Goal: Task Accomplishment & Management: Use online tool/utility

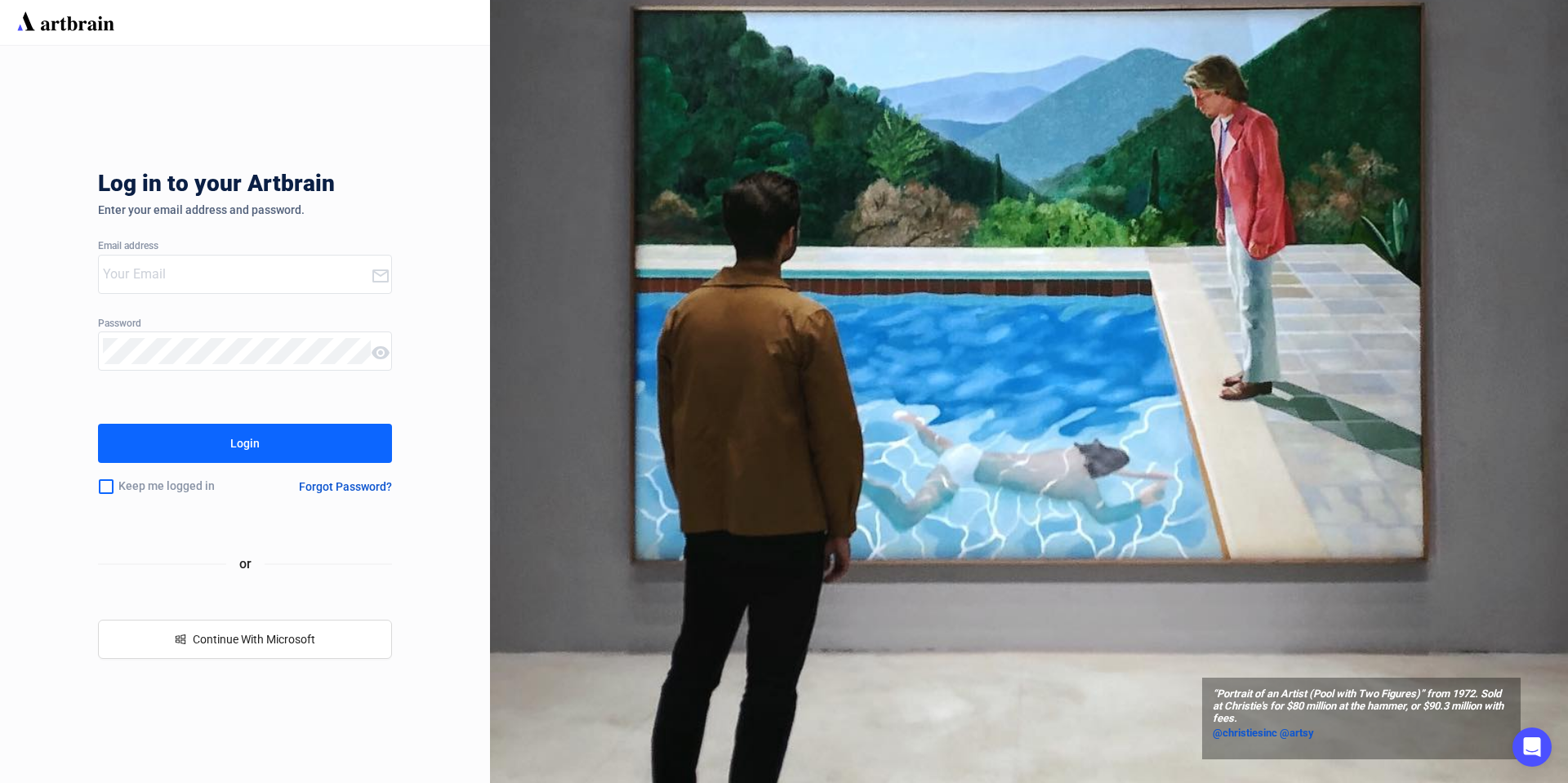
type input "[PERSON_NAME][EMAIL_ADDRESS][PERSON_NAME][DOMAIN_NAME]"
click at [262, 443] on button "Login" at bounding box center [245, 443] width 294 height 39
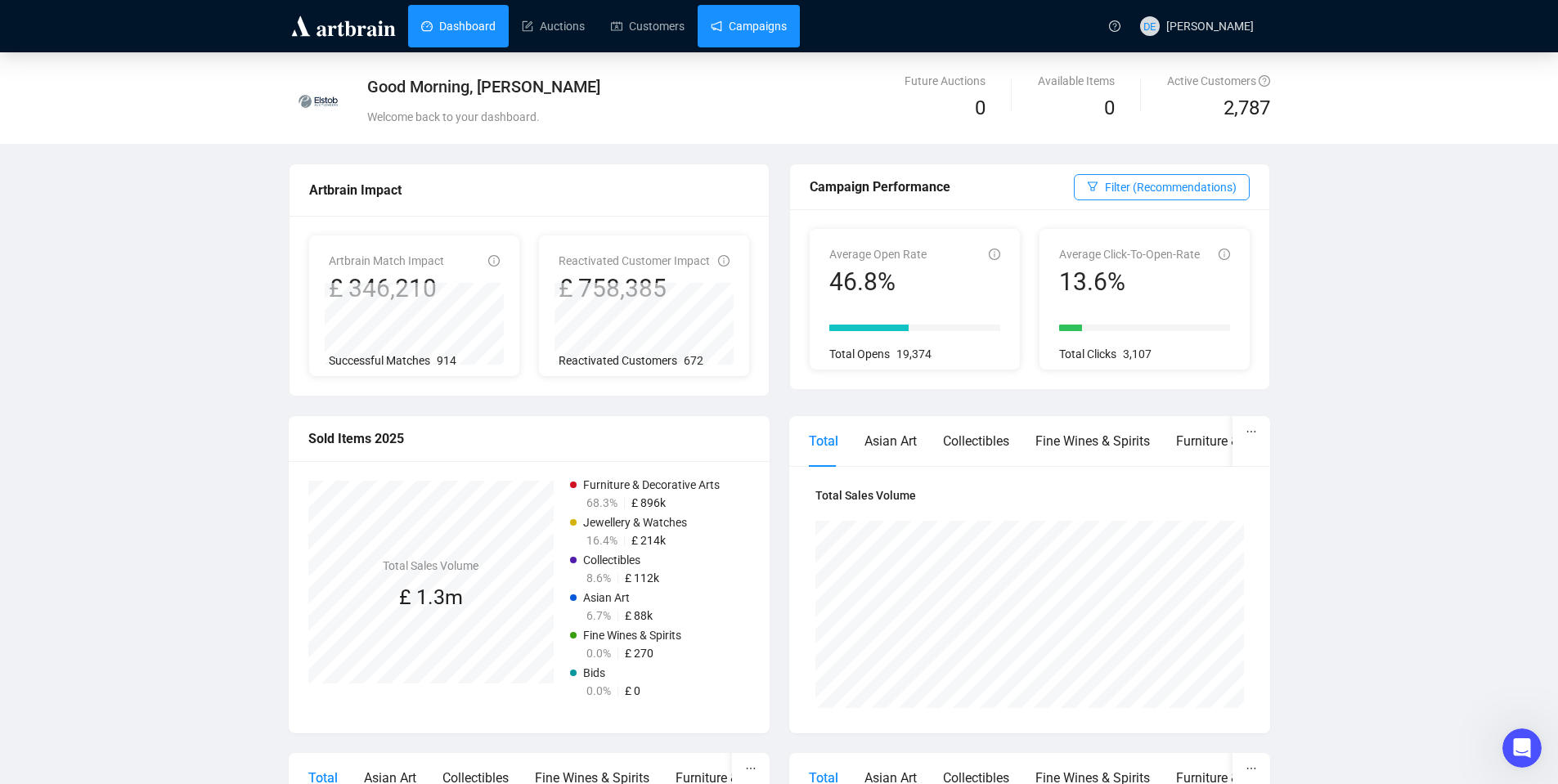
click at [734, 24] on link "Campaigns" at bounding box center [749, 26] width 76 height 43
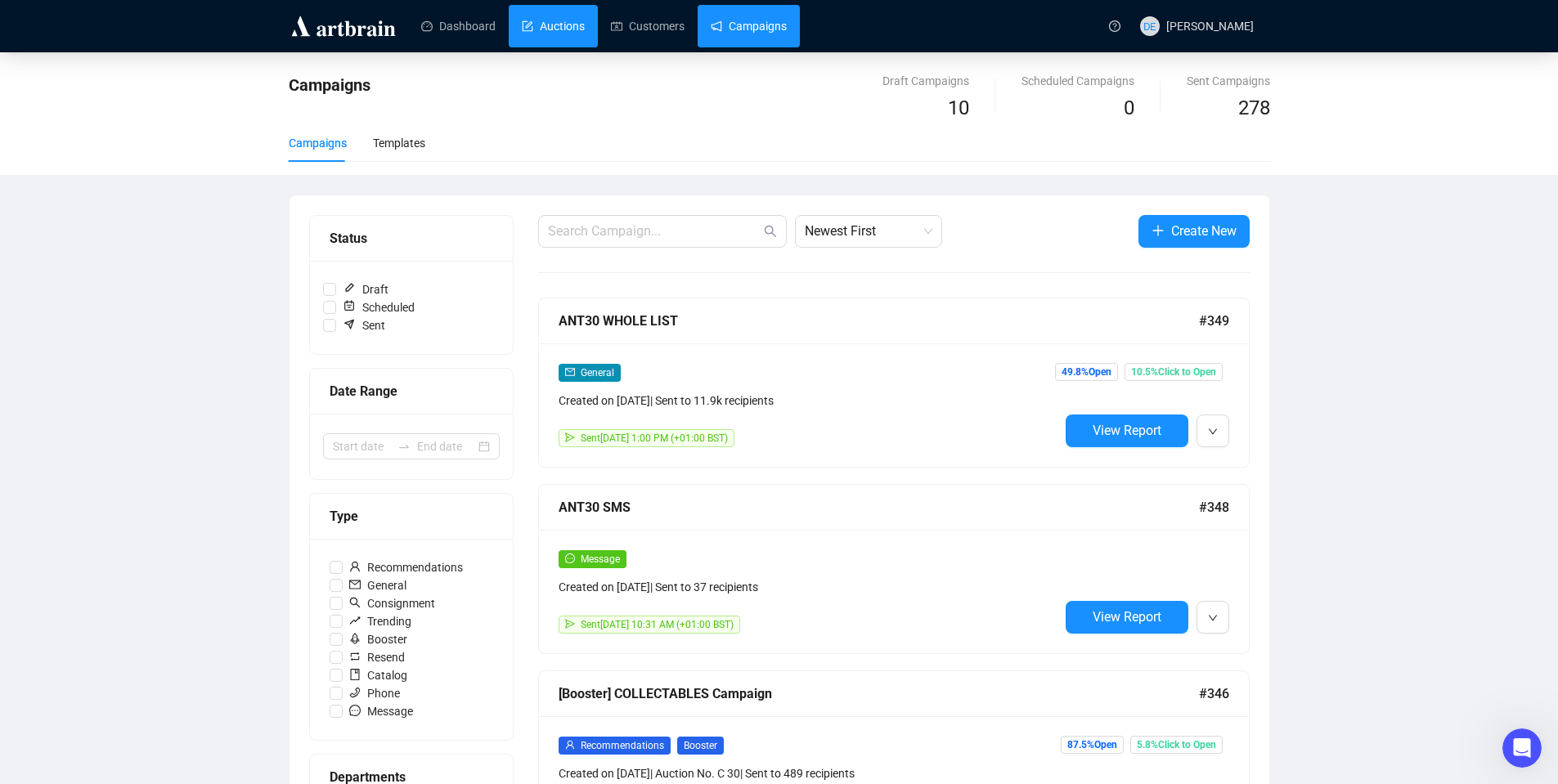
click at [550, 17] on link "Auctions" at bounding box center [553, 26] width 63 height 43
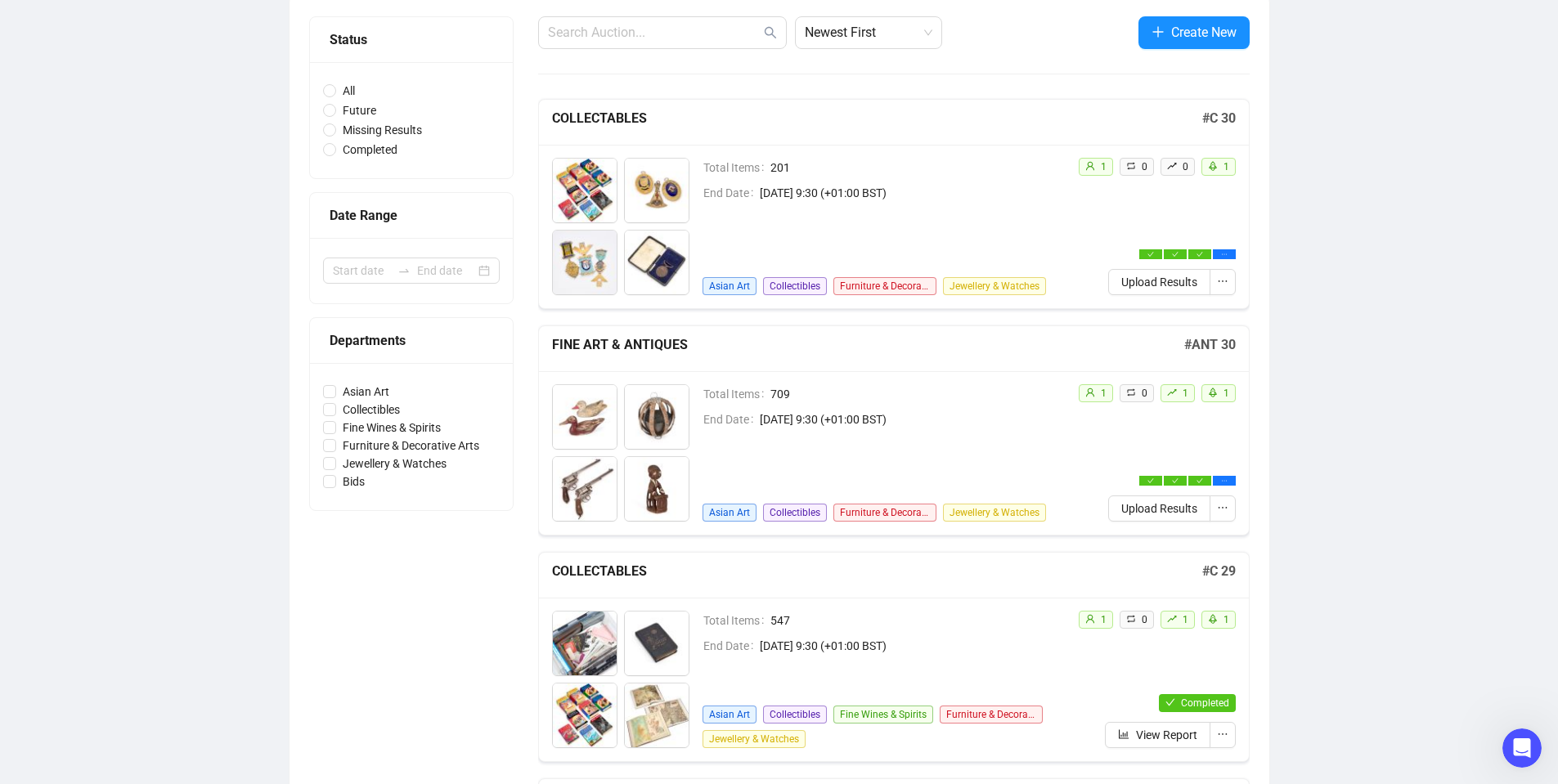
scroll to position [162, 0]
click at [1182, 514] on span "Upload Results" at bounding box center [1160, 508] width 76 height 18
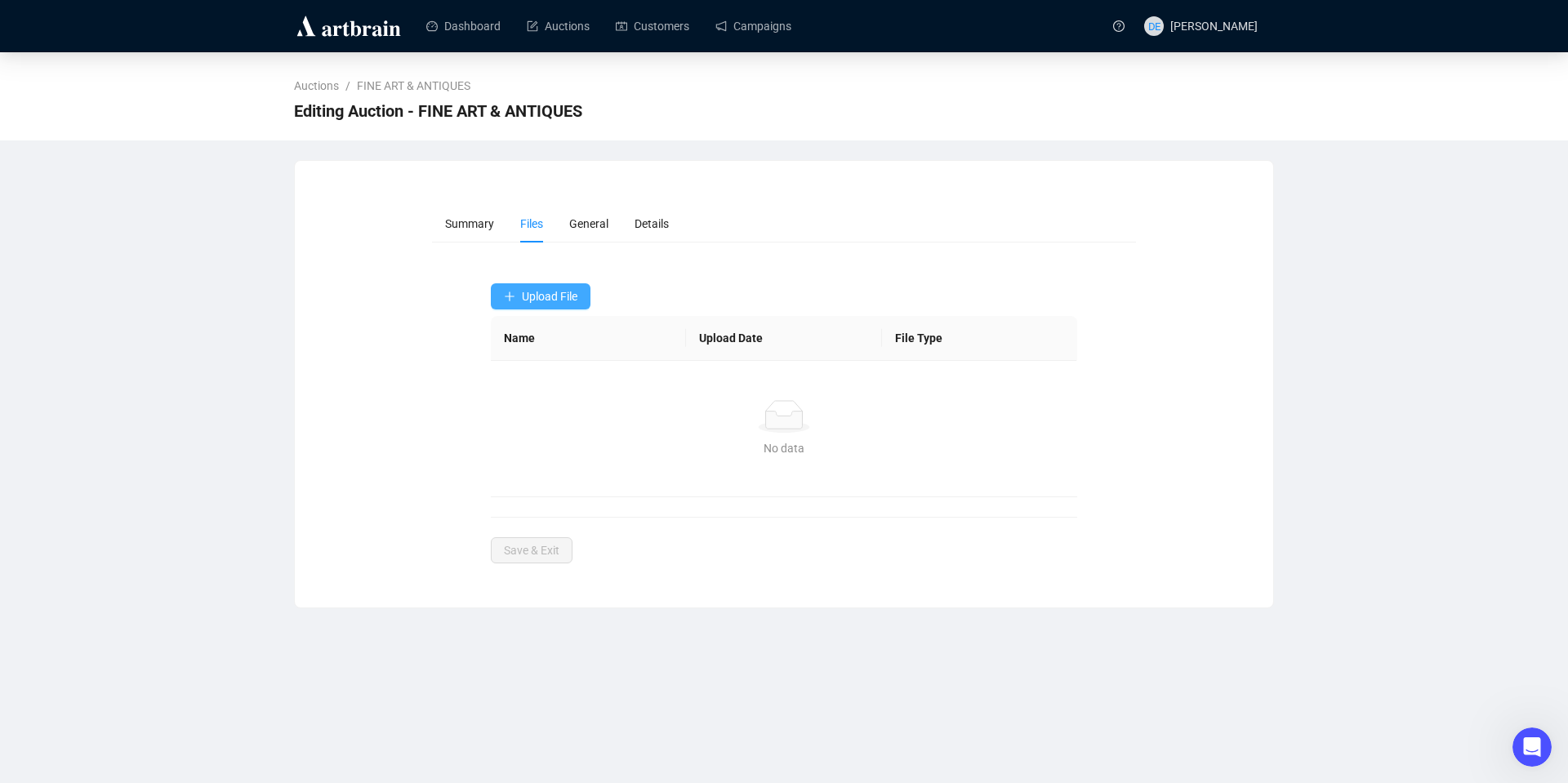
click at [538, 299] on span "Upload File" at bounding box center [550, 296] width 56 height 13
click at [525, 363] on span "Winning Bids" at bounding box center [541, 361] width 75 height 18
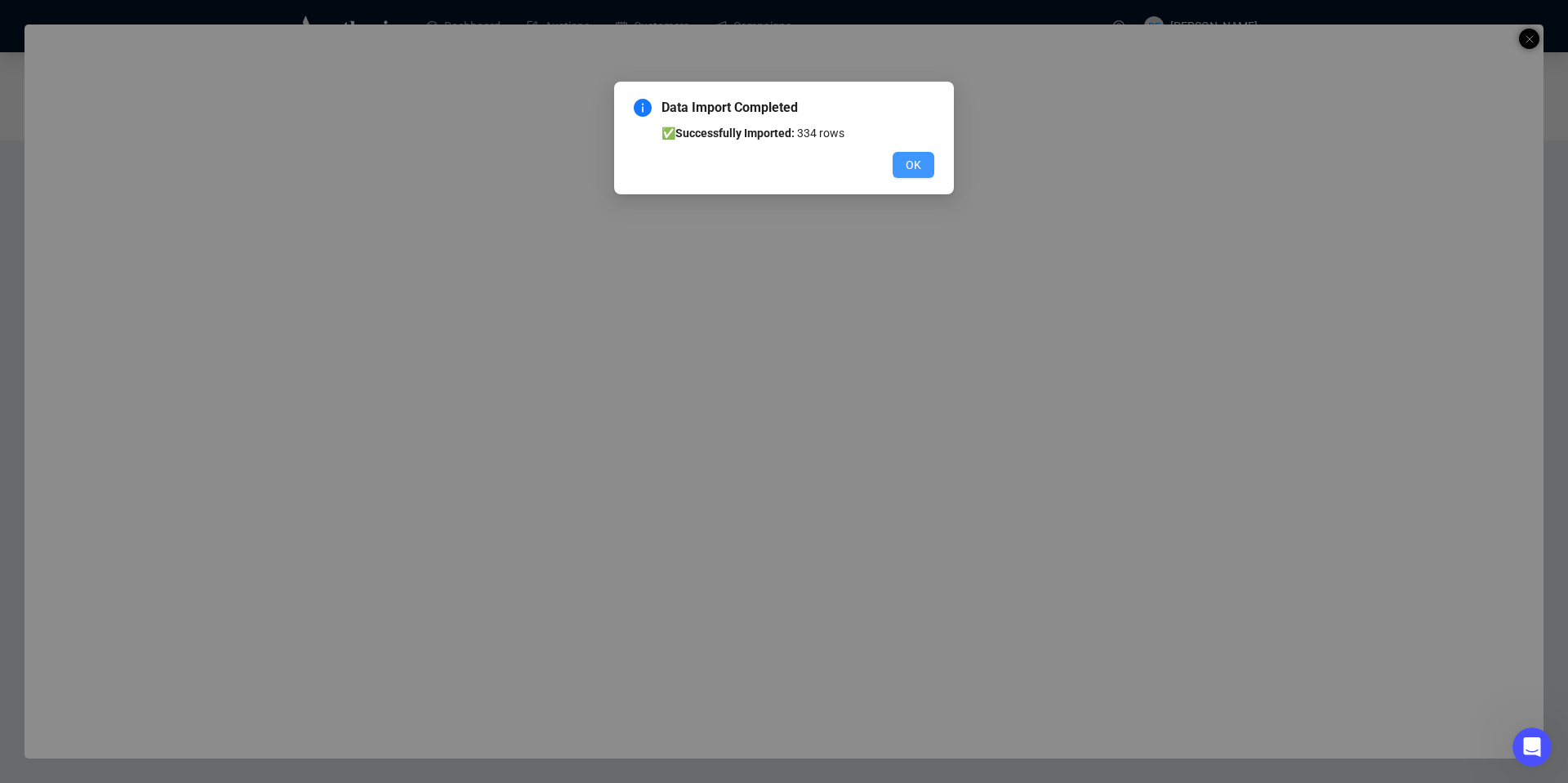
click at [919, 169] on span "OK" at bounding box center [913, 164] width 16 height 18
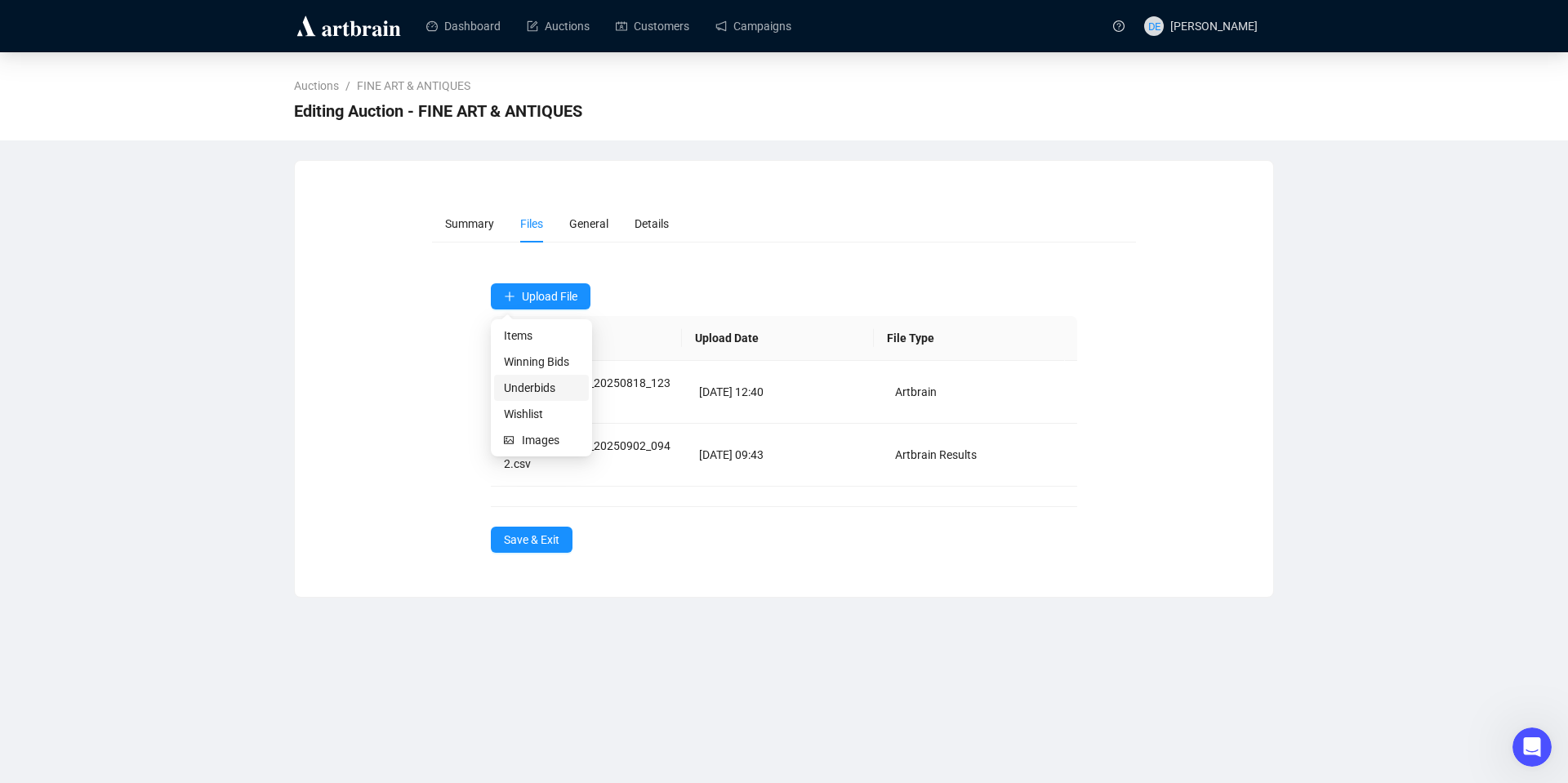
click at [538, 382] on span "Underbids" at bounding box center [541, 387] width 75 height 18
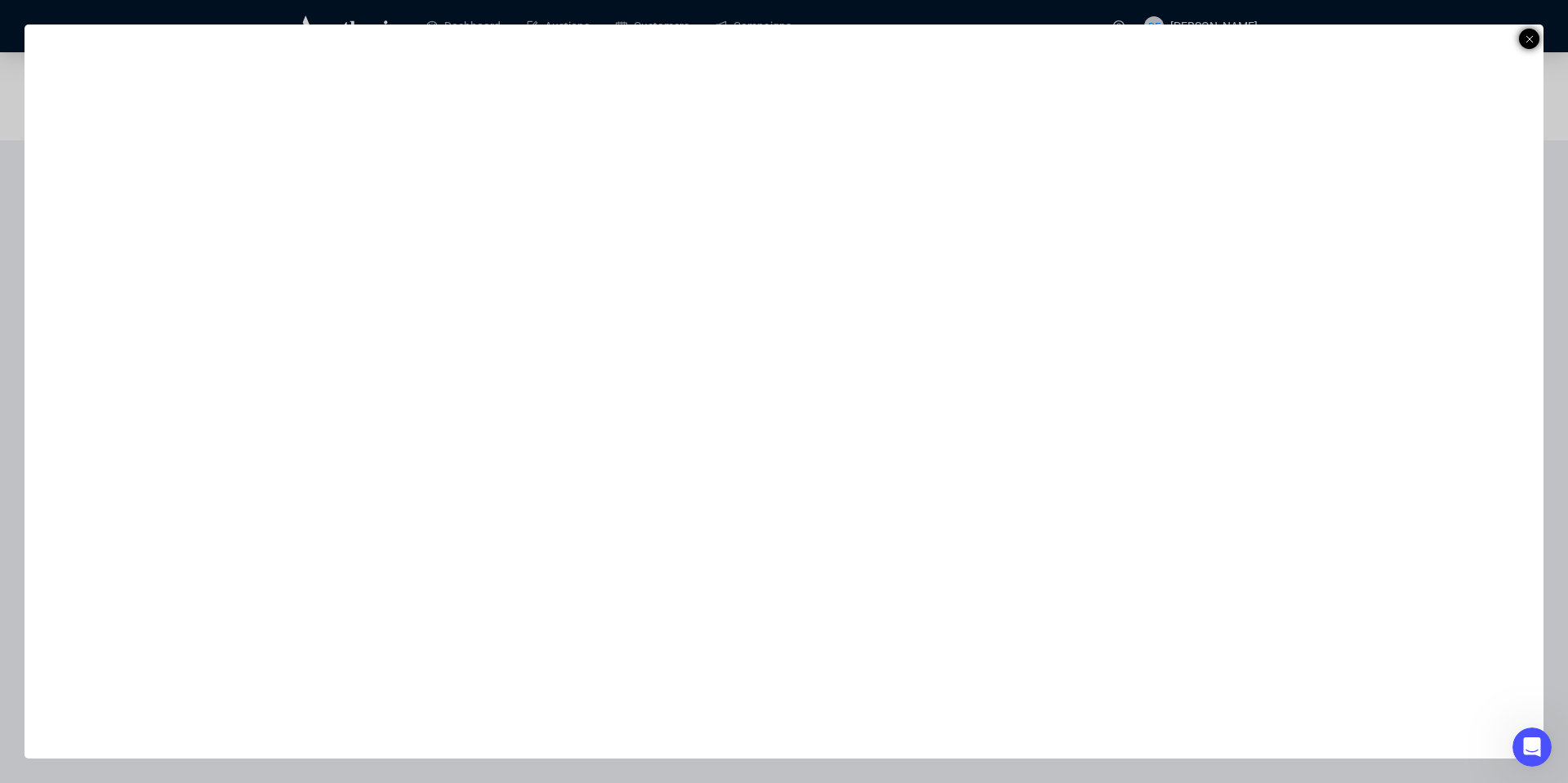
click at [1525, 32] on icon at bounding box center [1529, 39] width 8 height 20
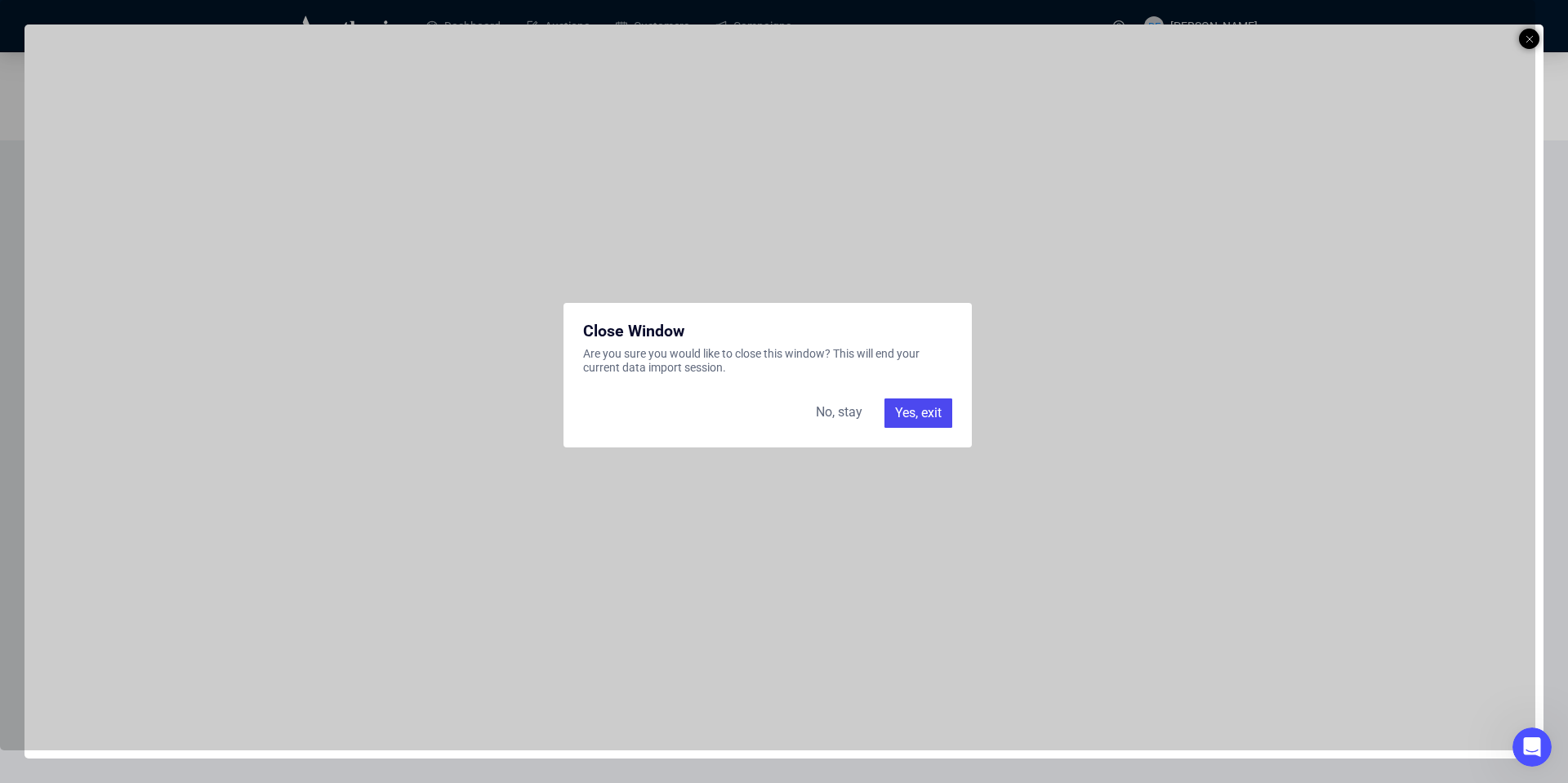
click at [905, 409] on div "Yes, exit" at bounding box center [918, 413] width 68 height 30
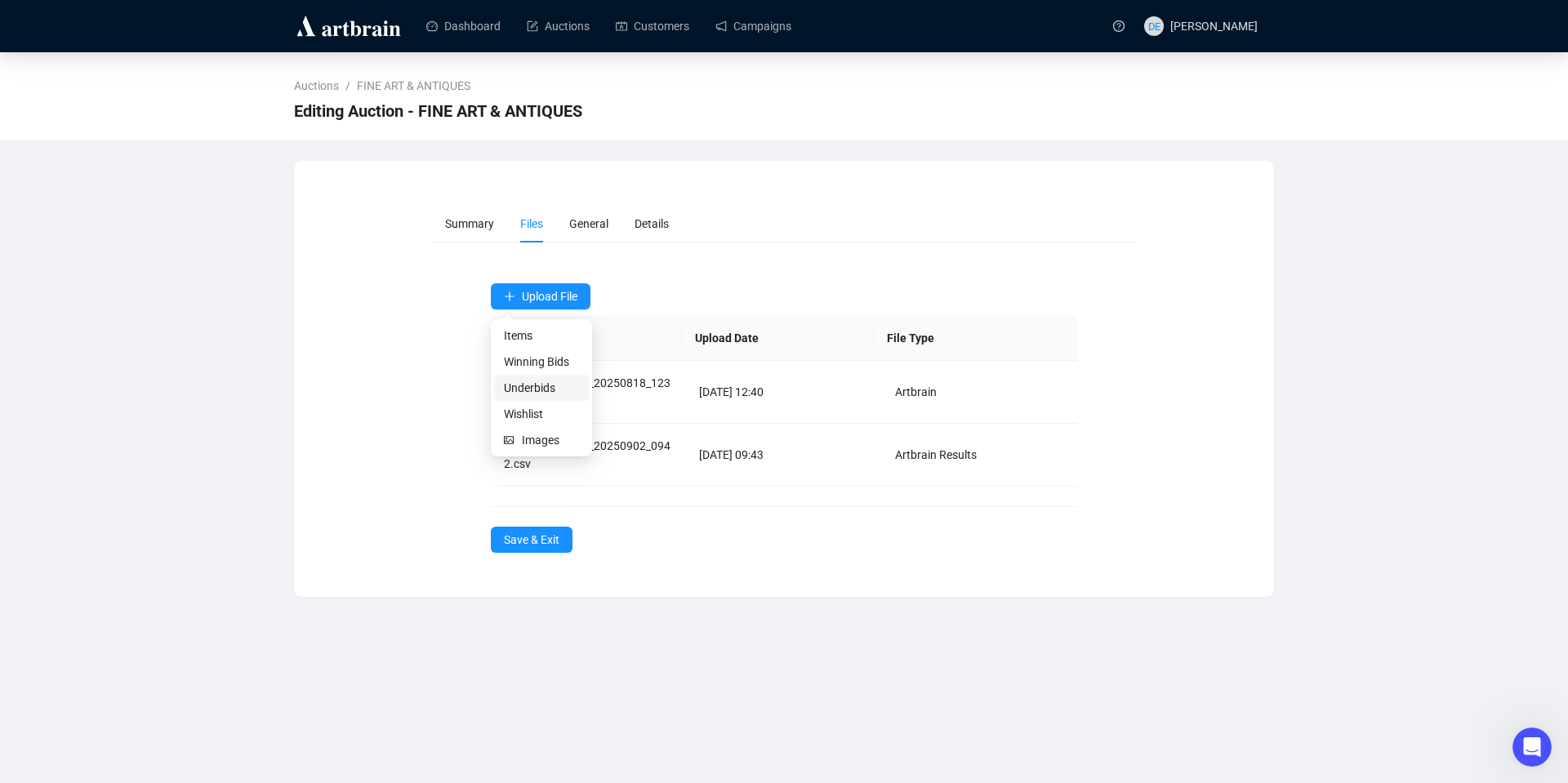
click at [529, 385] on span "Underbids" at bounding box center [541, 387] width 75 height 18
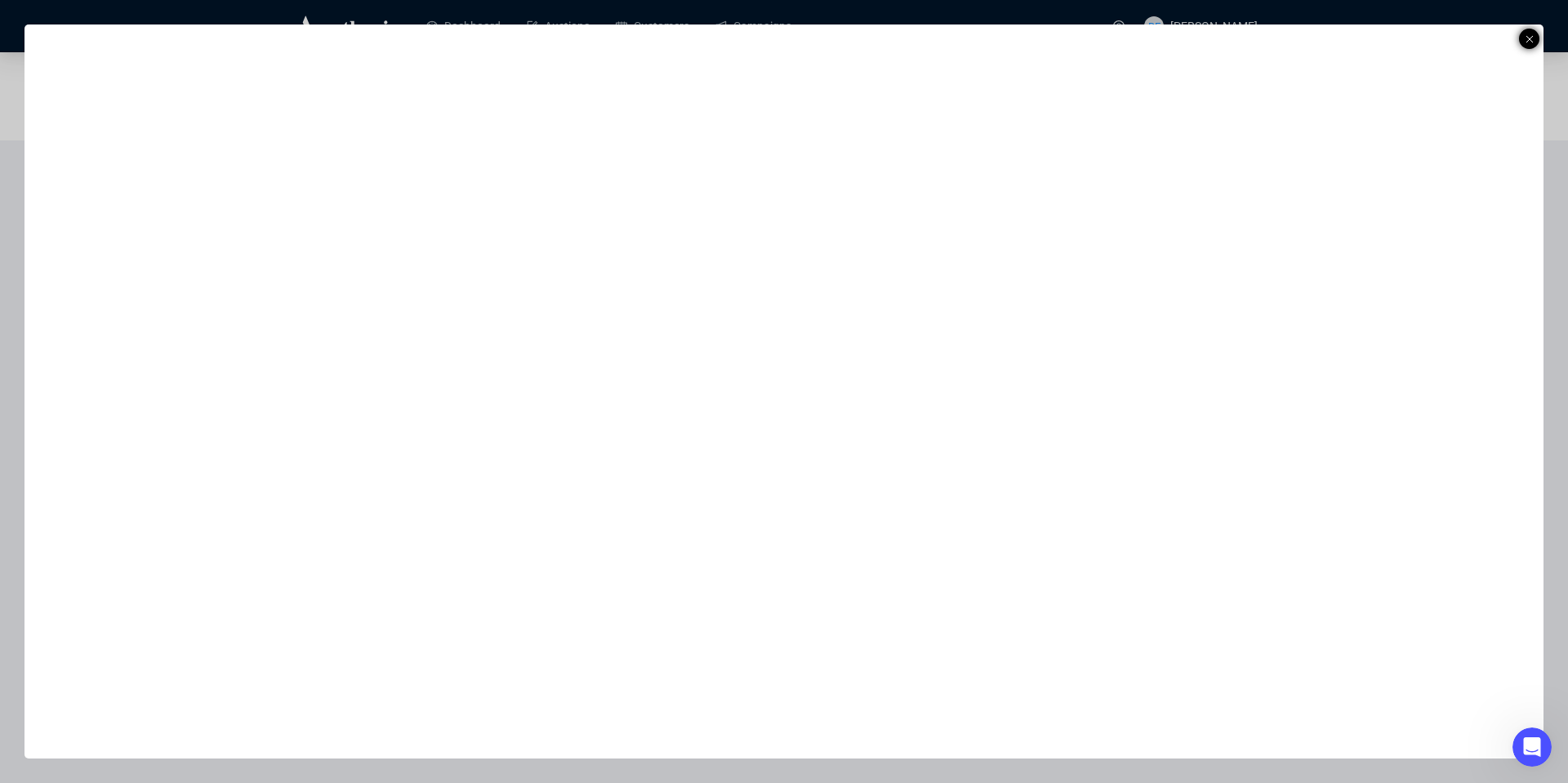
click at [1530, 37] on line at bounding box center [1529, 39] width 6 height 7
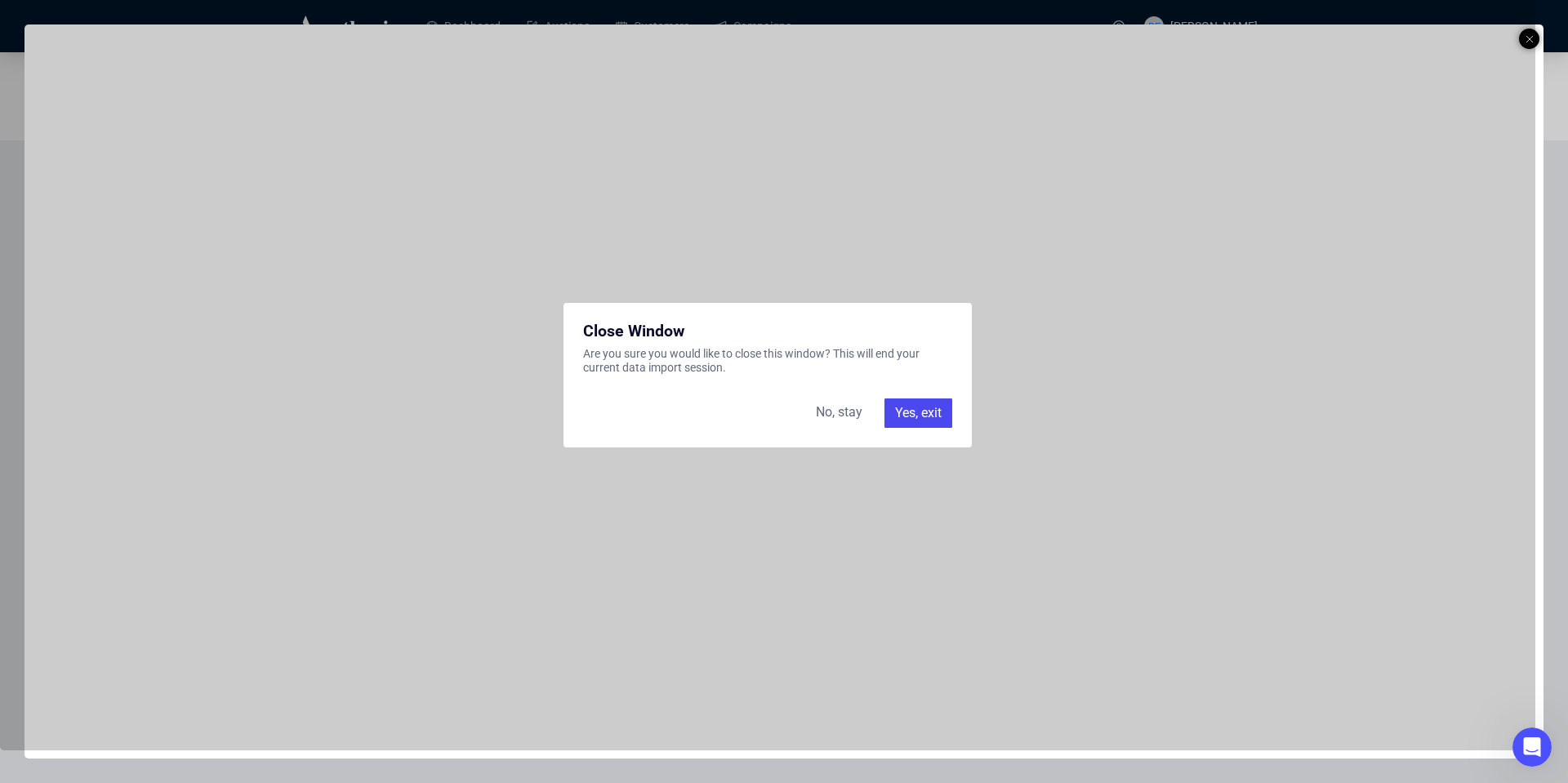
click at [912, 408] on div "Yes, exit" at bounding box center [918, 413] width 68 height 30
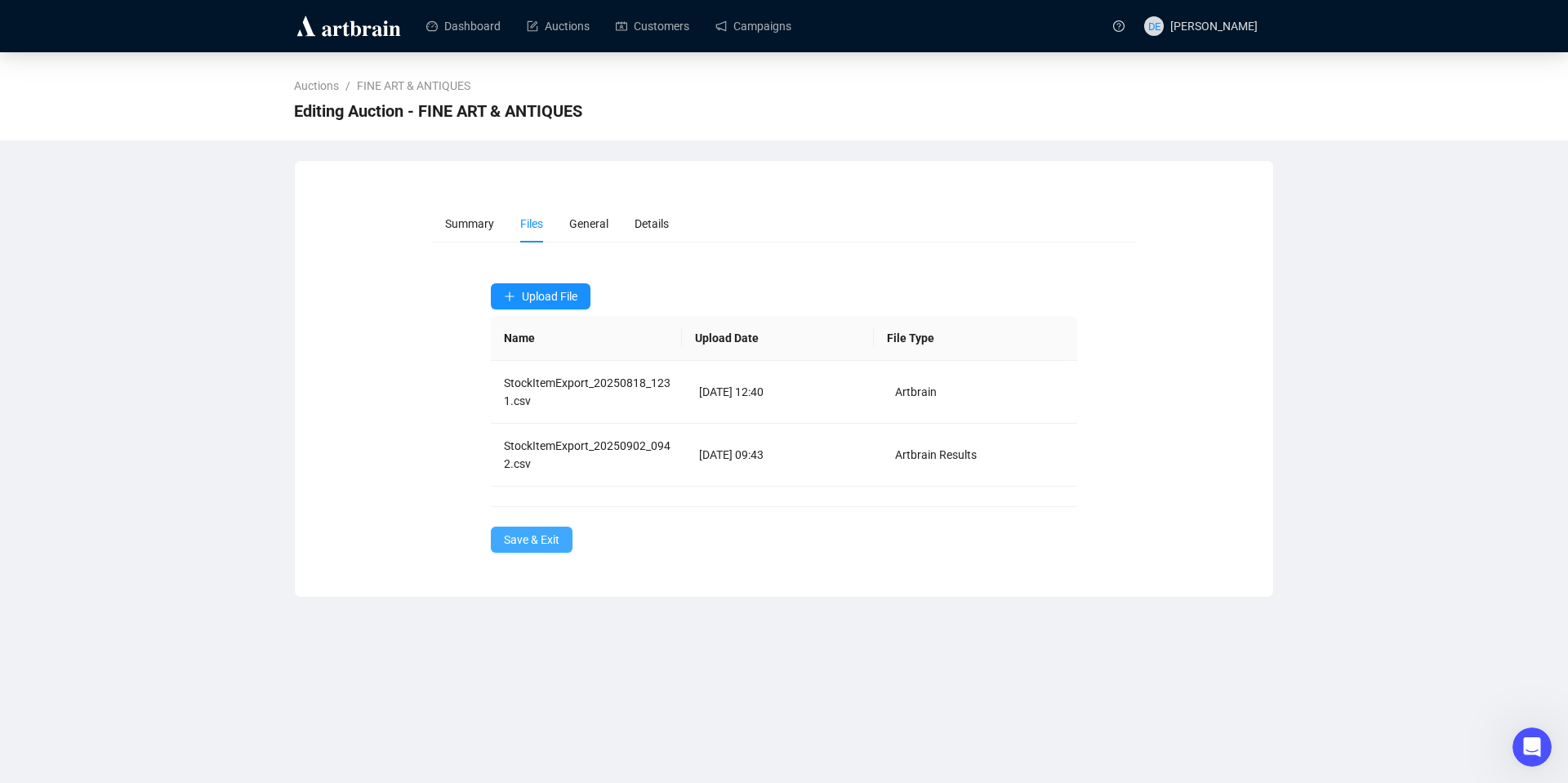
click at [535, 534] on span "Save & Exit" at bounding box center [532, 540] width 56 height 18
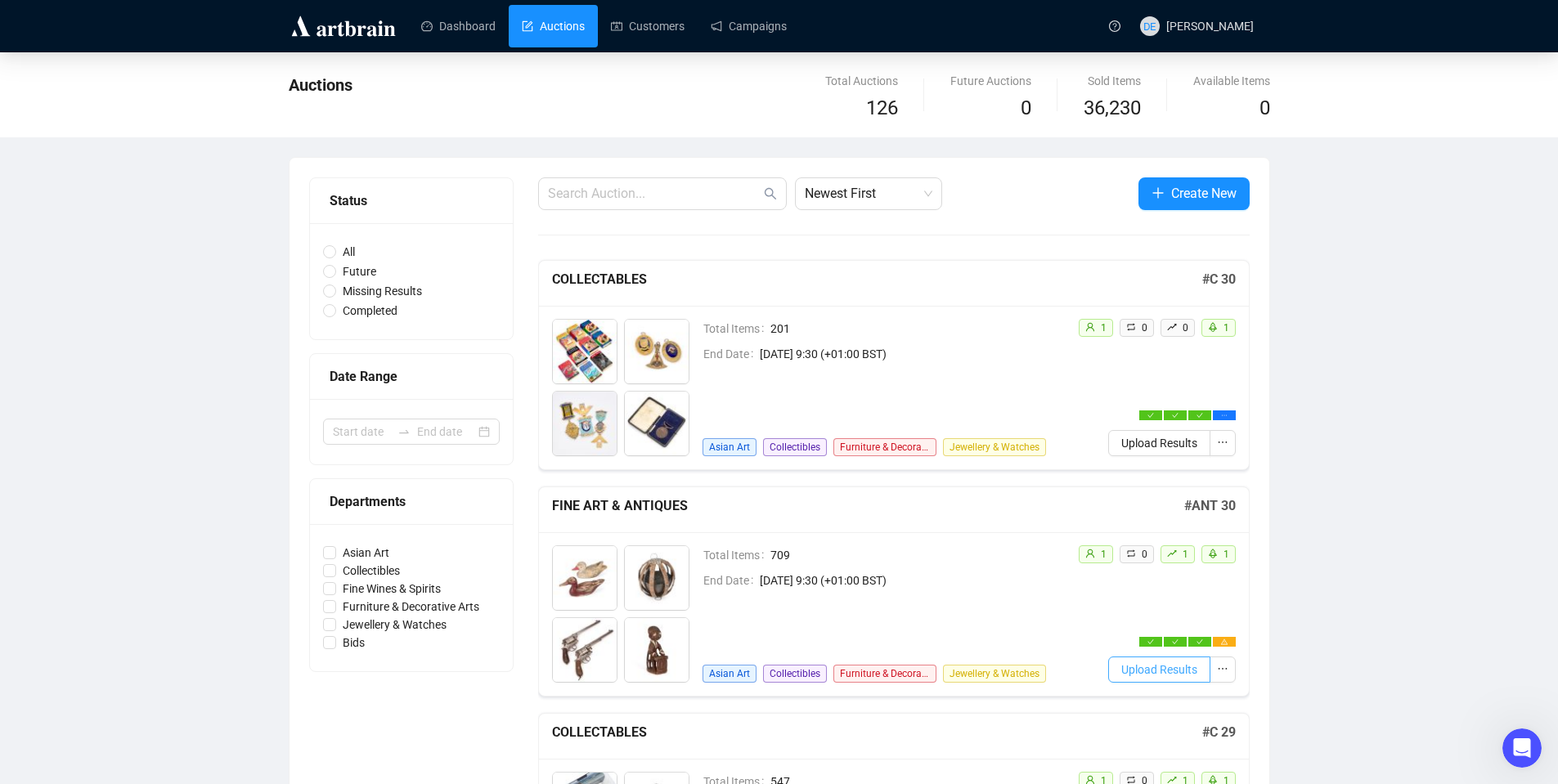
click at [1133, 671] on span "Upload Results" at bounding box center [1160, 670] width 76 height 18
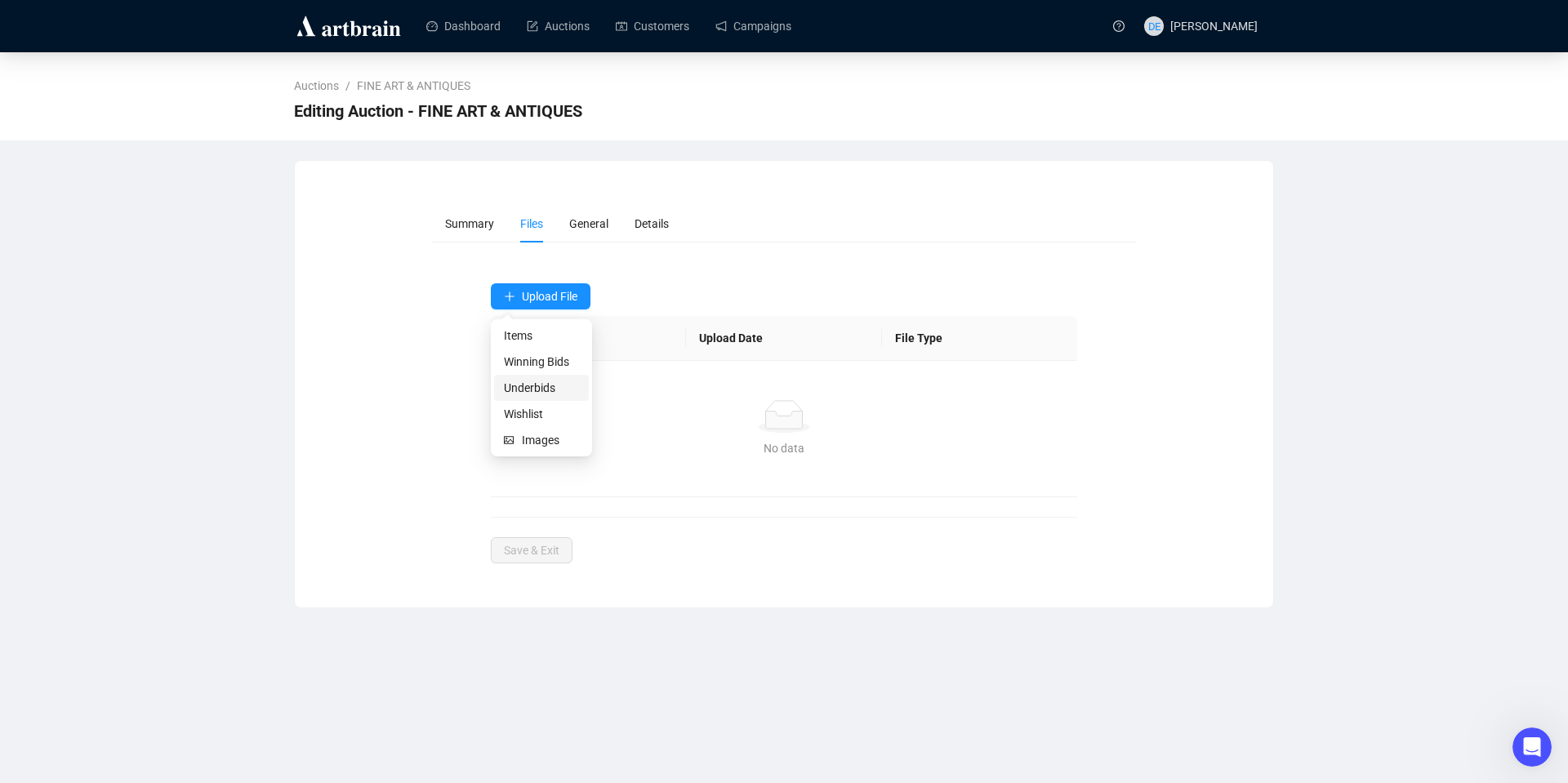
click at [541, 384] on span "Underbids" at bounding box center [541, 387] width 75 height 18
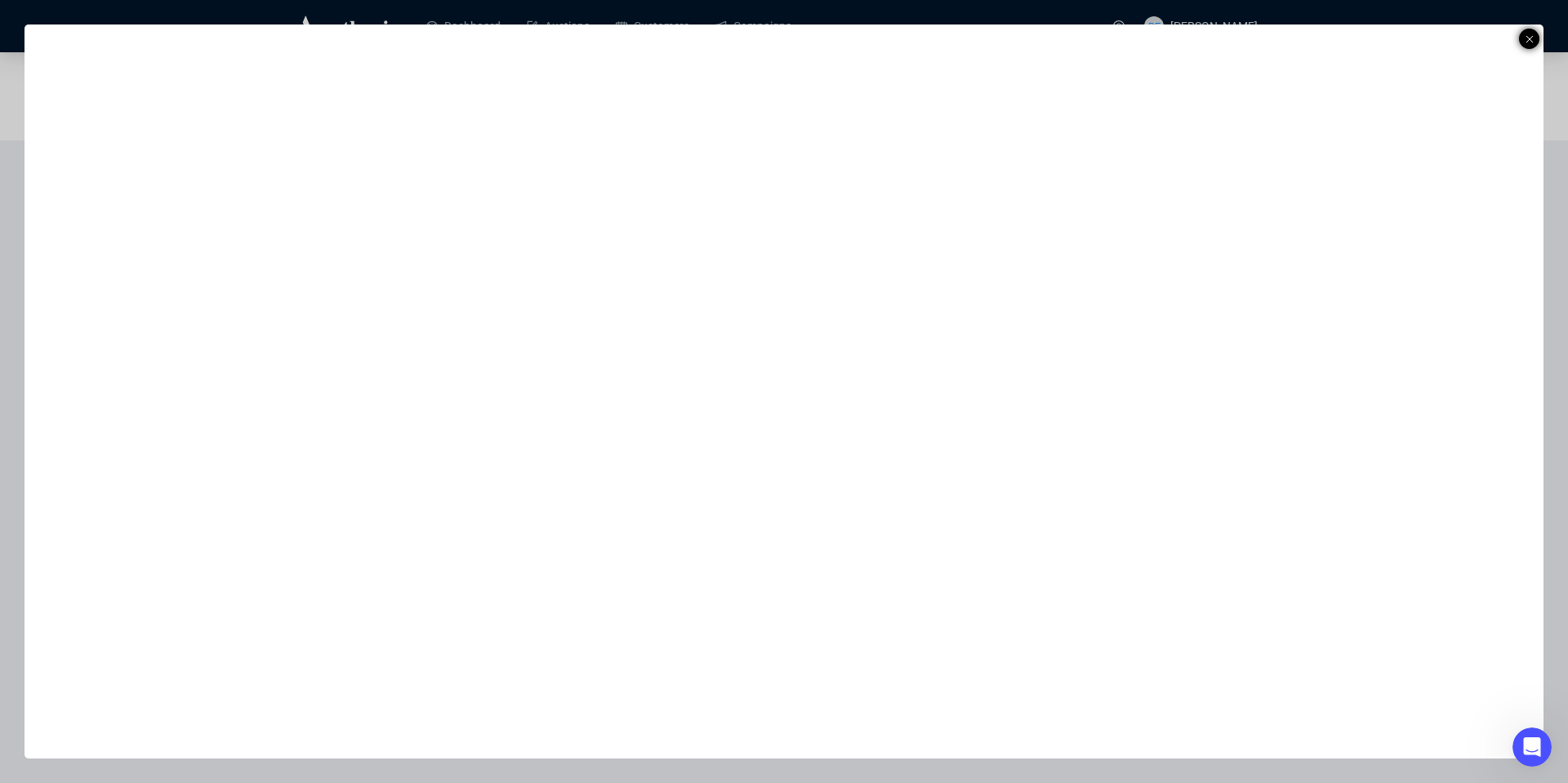
click at [1529, 37] on icon at bounding box center [1529, 39] width 8 height 20
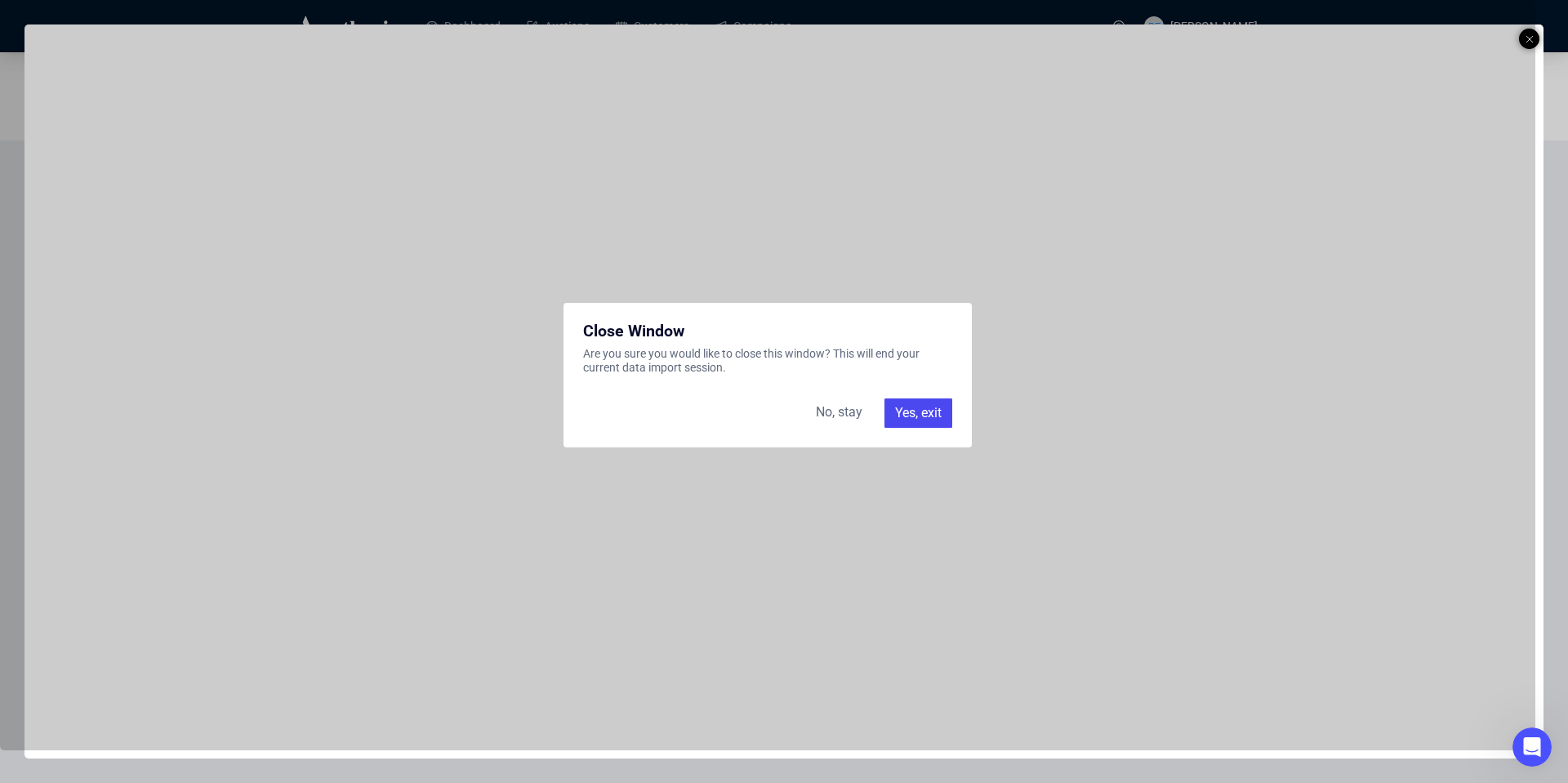
click at [827, 417] on div "No, stay" at bounding box center [838, 413] width 66 height 30
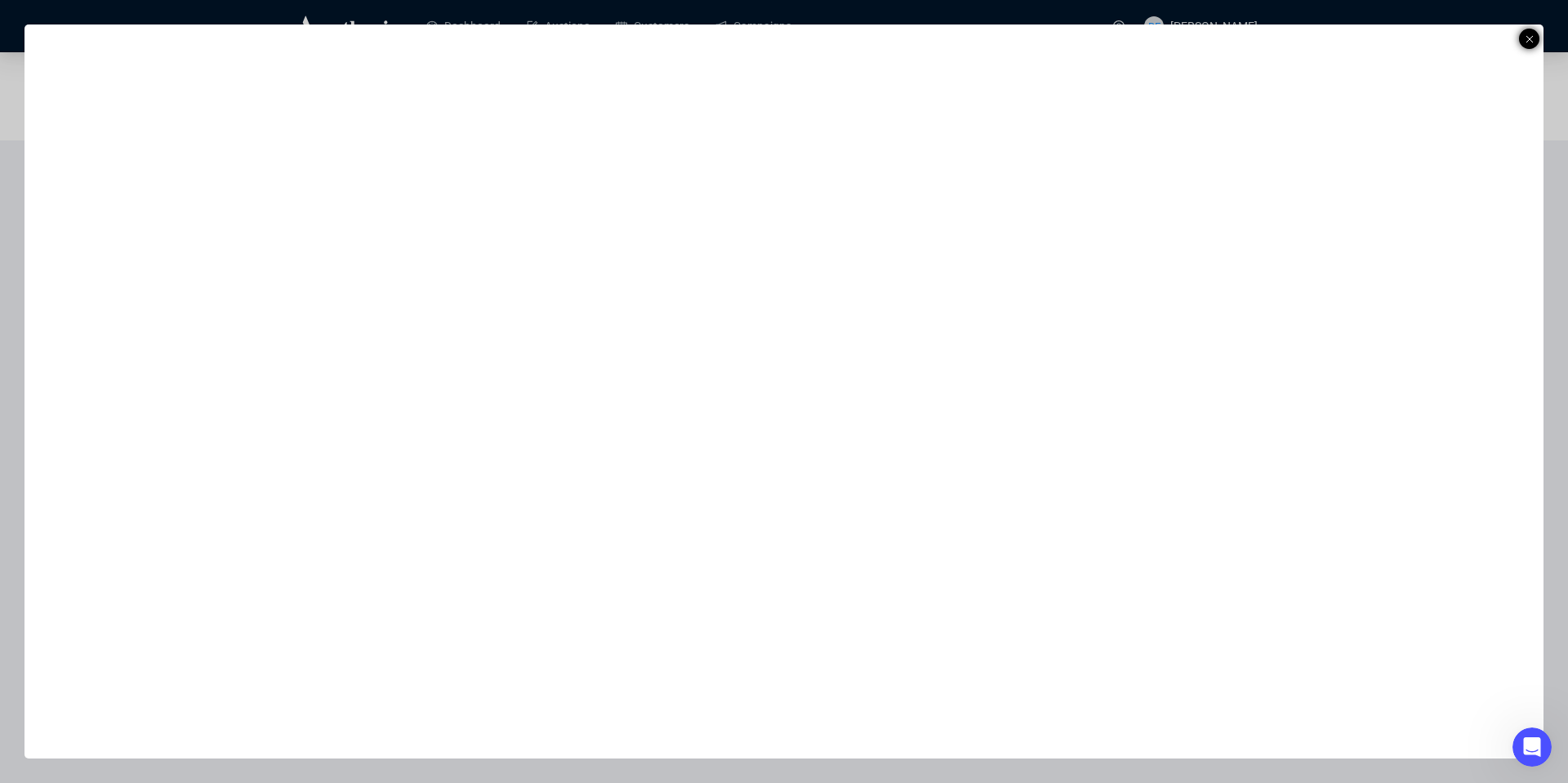
click at [1532, 35] on icon at bounding box center [1529, 39] width 8 height 20
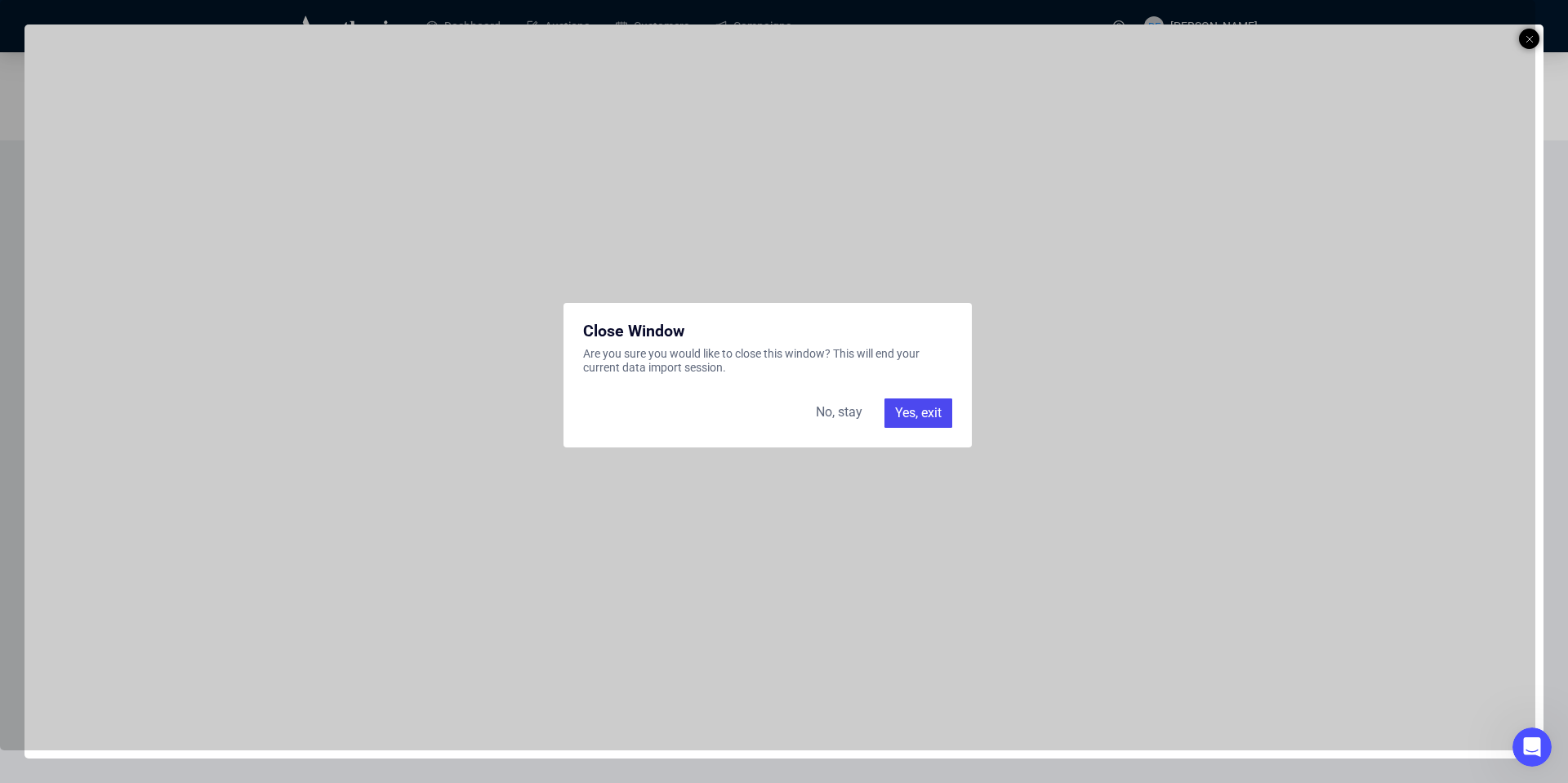
click at [901, 403] on div "Yes, exit" at bounding box center [918, 413] width 68 height 30
